Goal: Task Accomplishment & Management: Manage account settings

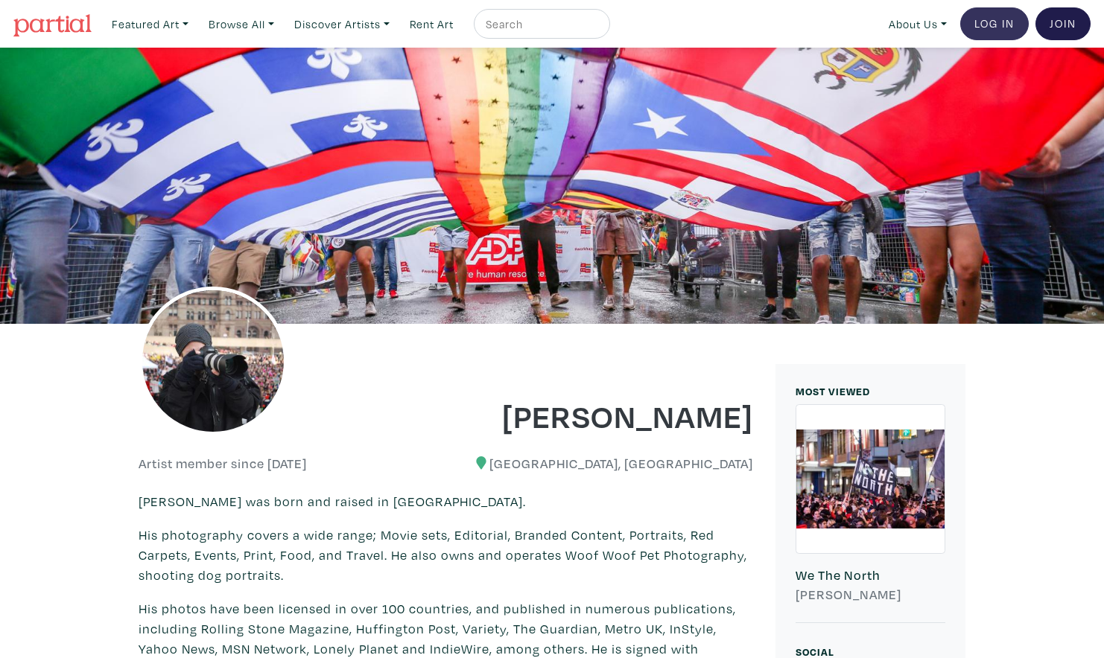
click at [989, 23] on link "Log In" at bounding box center [994, 23] width 69 height 33
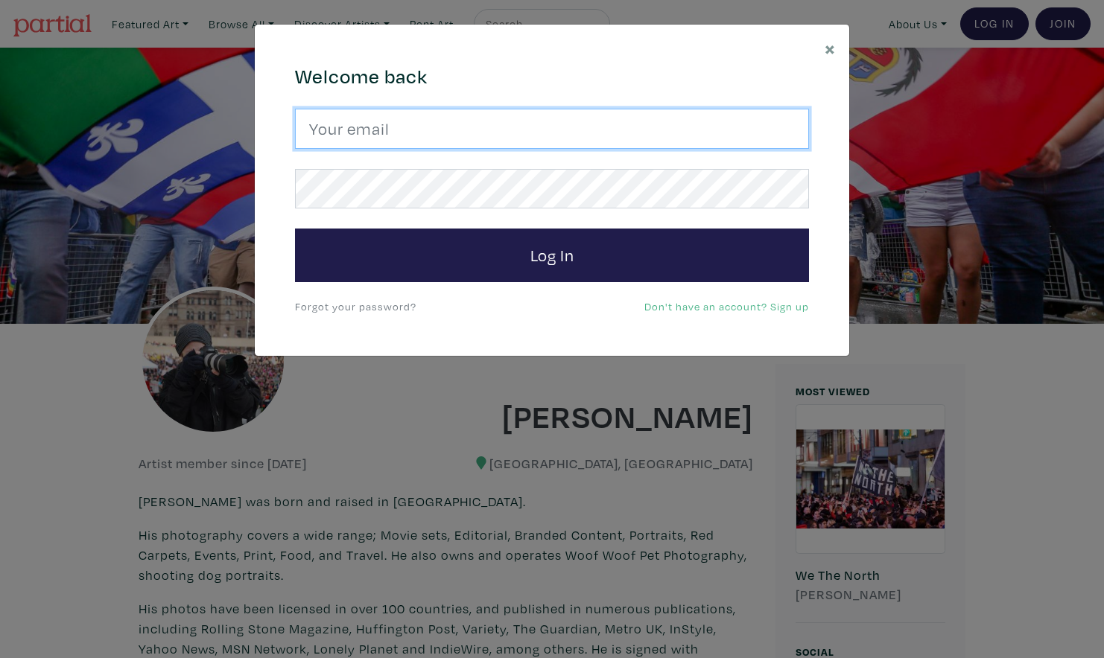
type input "shawngoldberg@mac.com"
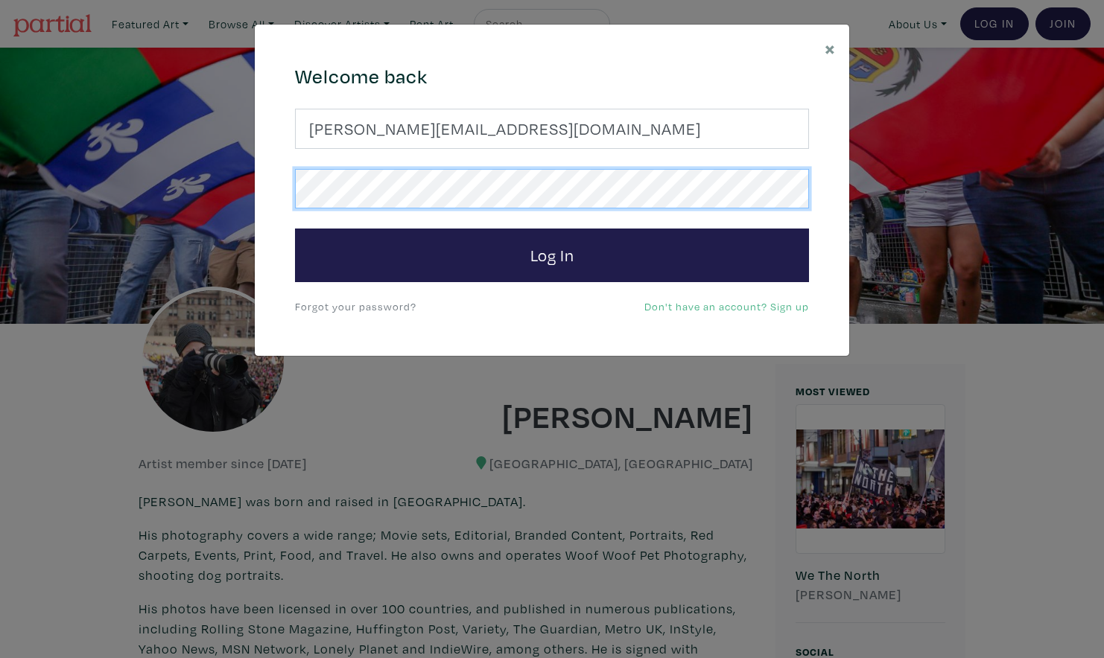
click at [552, 255] on button "Log In" at bounding box center [552, 256] width 514 height 54
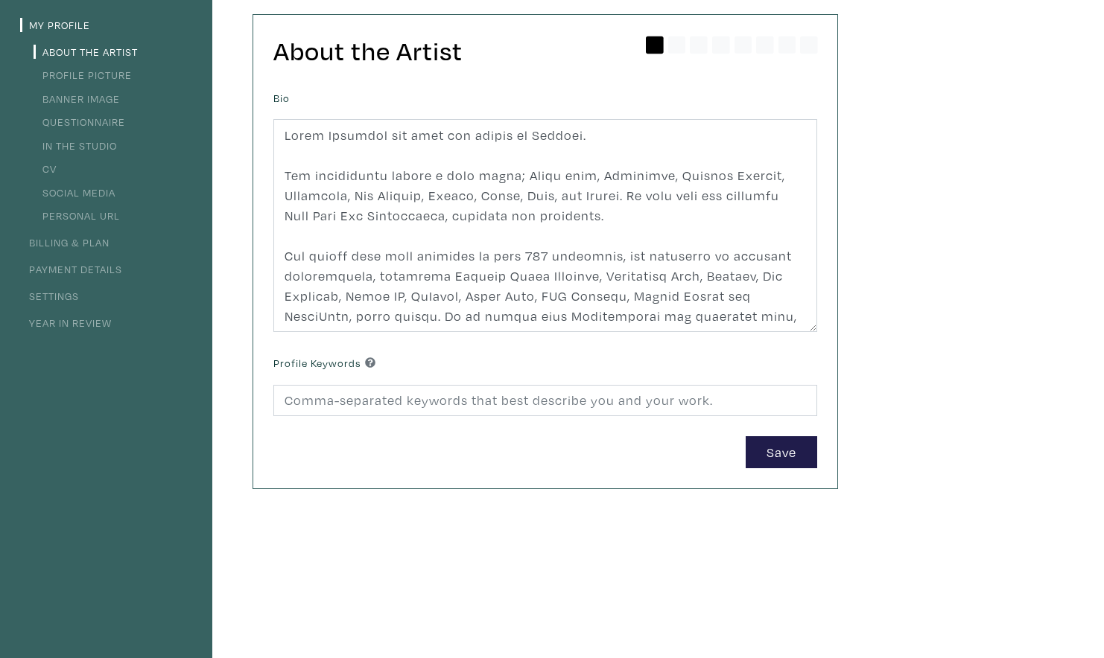
scroll to position [126, 0]
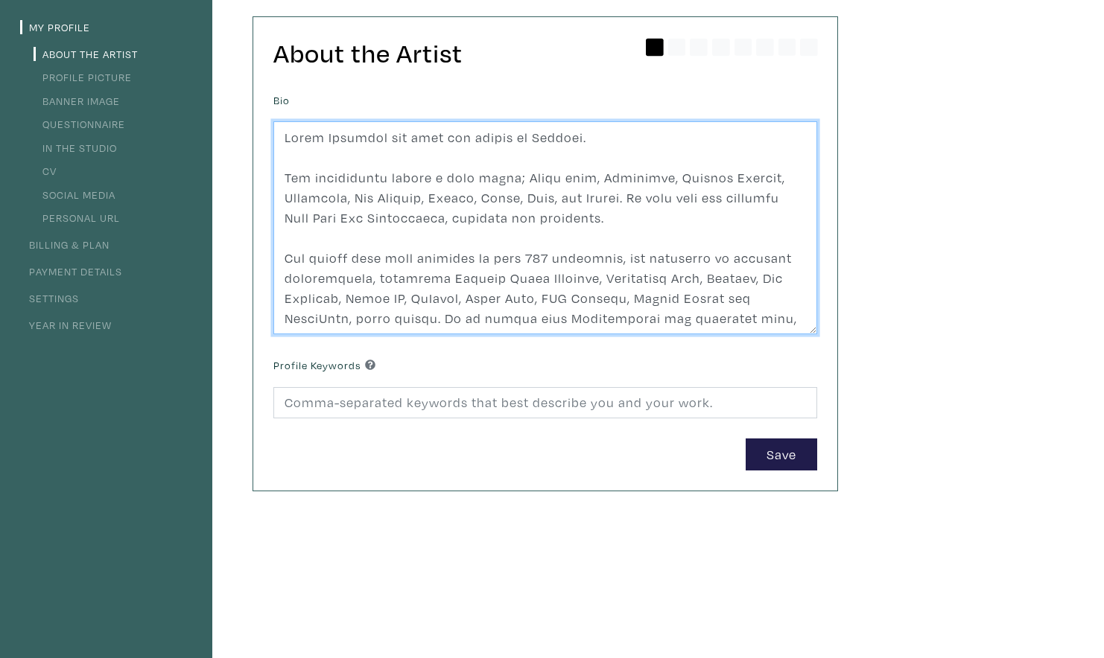
click at [611, 227] on textarea at bounding box center [545, 227] width 544 height 213
paste textarea "is a Toronto-based photographer. His photography covers a wide range; Movie set…"
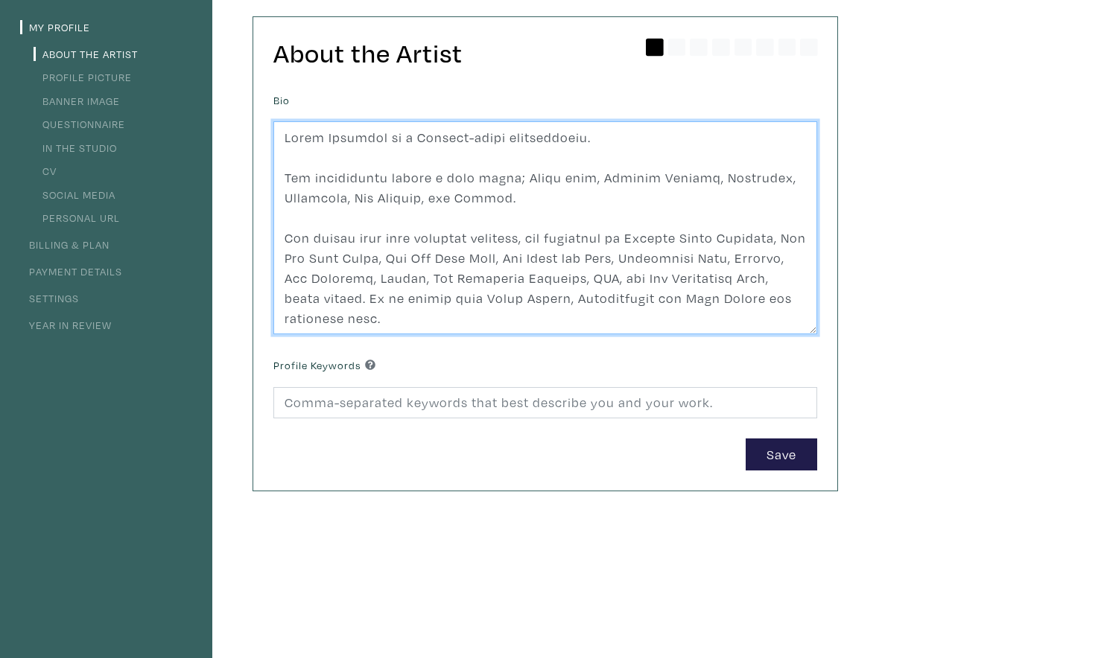
scroll to position [221, 0]
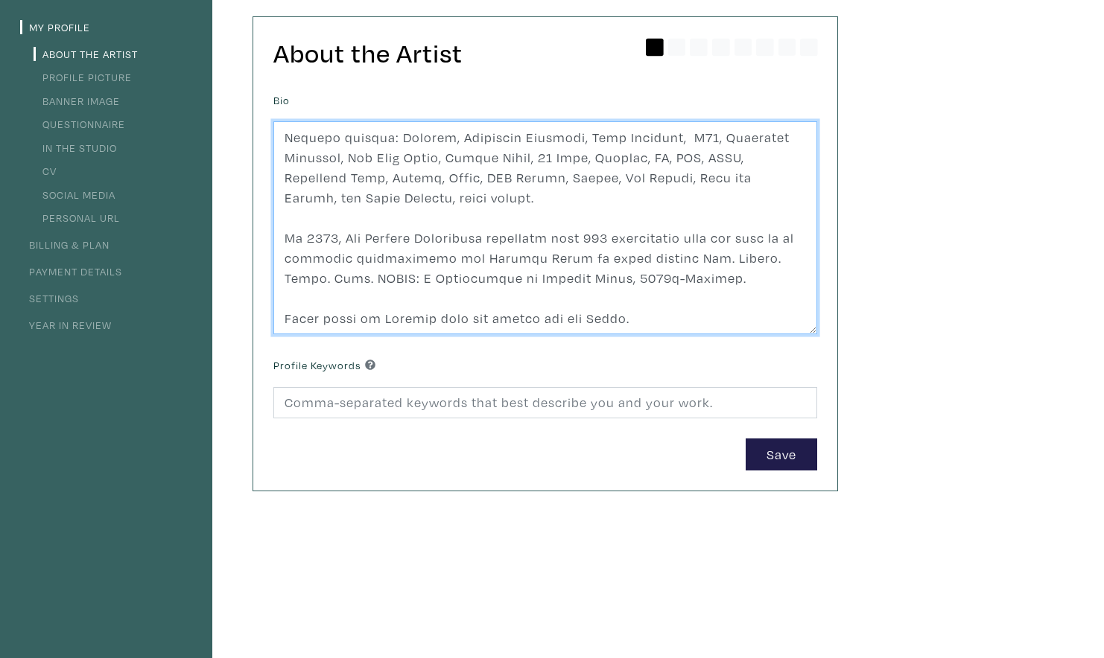
type textarea "Shawn Goldberg is a Toronto-based photographer. His photography covers a wide r…"
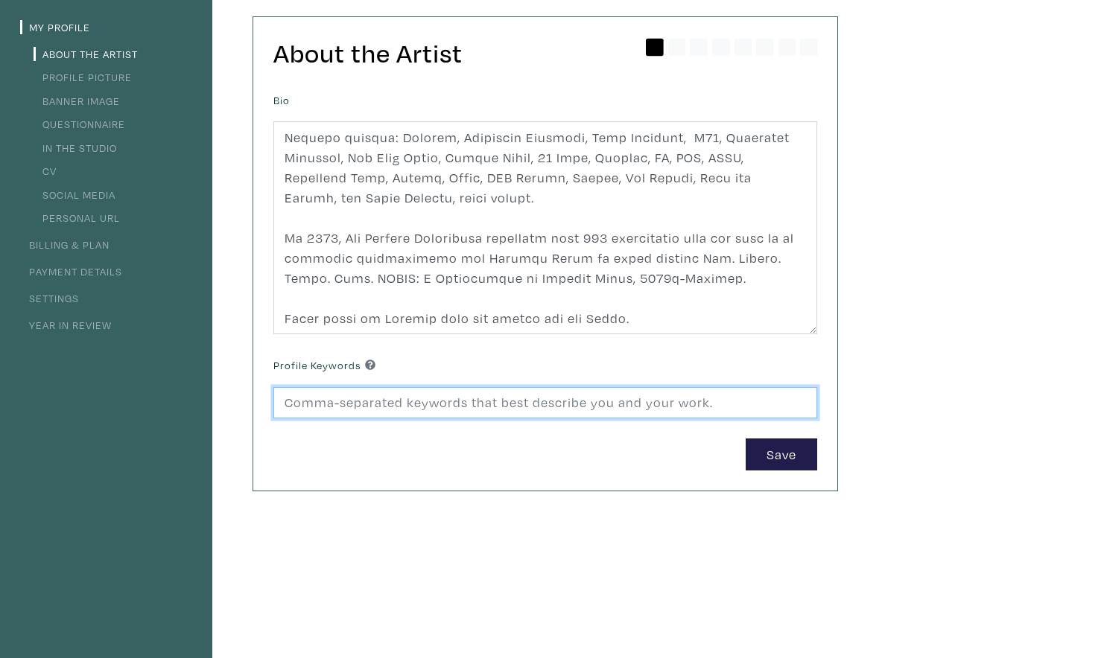
click at [728, 399] on input at bounding box center [545, 403] width 544 height 32
type input "Editorial, events, street, festivals"
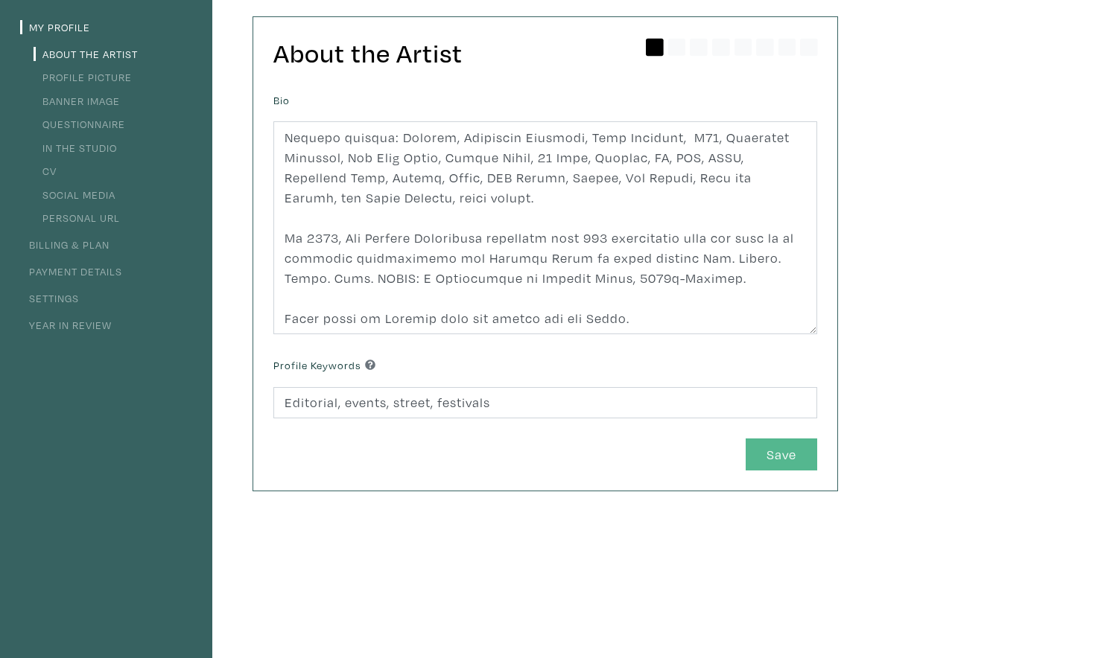
click at [789, 451] on button "Save" at bounding box center [780, 455] width 71 height 32
click at [92, 241] on link "Billing & Plan" at bounding box center [64, 245] width 89 height 14
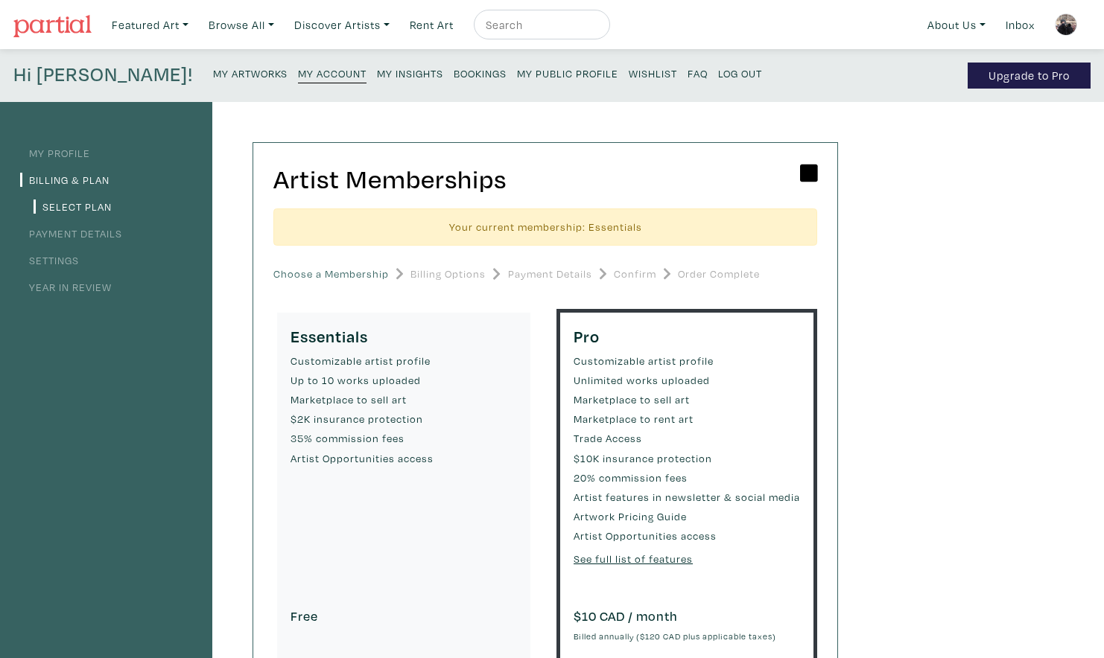
click at [71, 292] on link "Year in Review" at bounding box center [66, 287] width 92 height 14
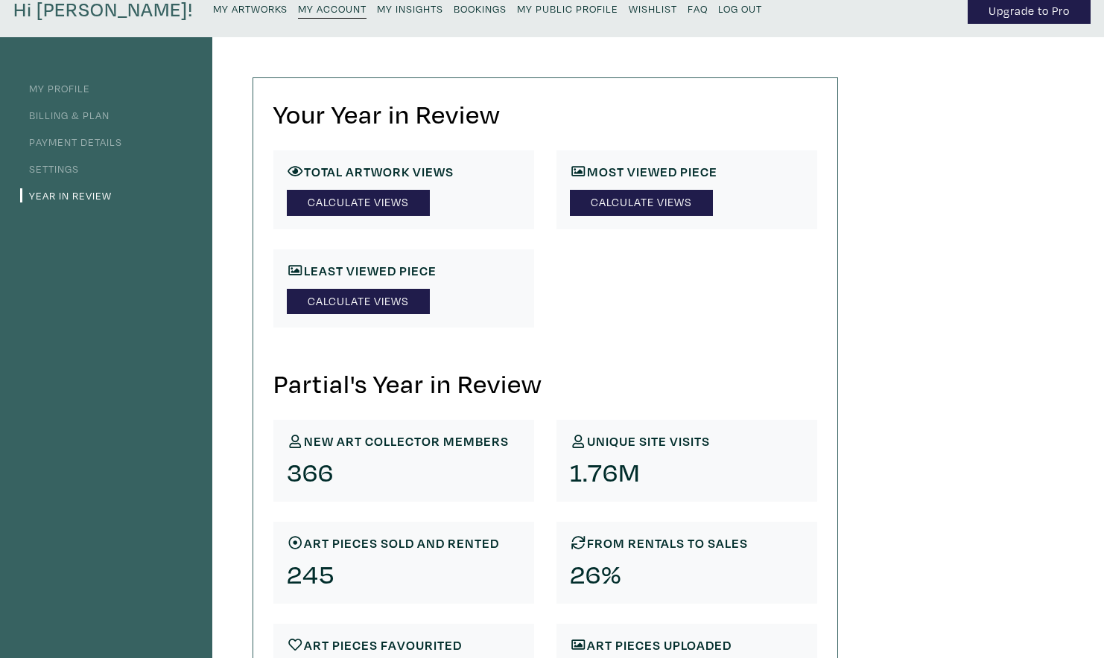
scroll to position [65, 0]
click at [637, 197] on link "Calculate Views" at bounding box center [641, 203] width 143 height 26
